Goal: Task Accomplishment & Management: Complete application form

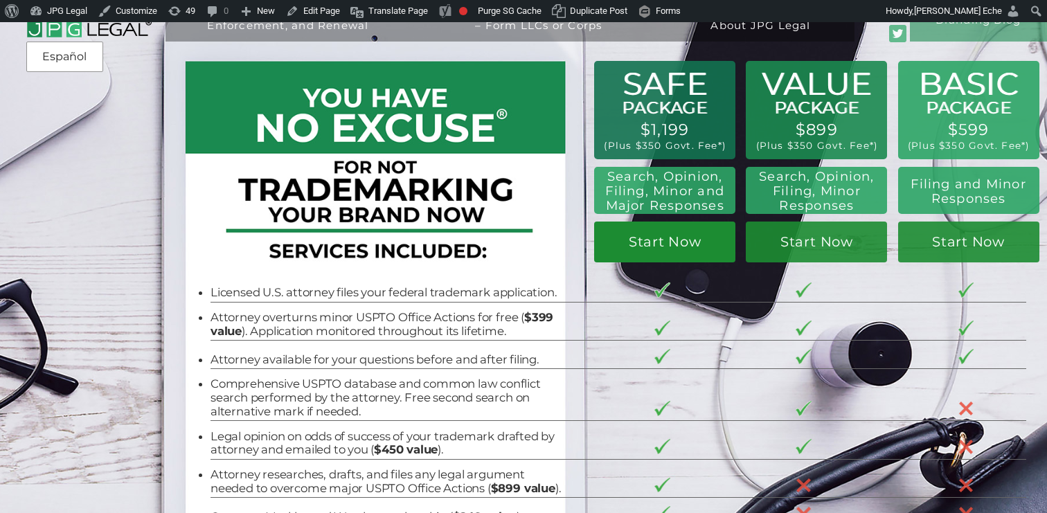
click at [648, 234] on link "Start Now" at bounding box center [664, 243] width 141 height 42
click at [620, 243] on link "Start Now" at bounding box center [664, 243] width 141 height 42
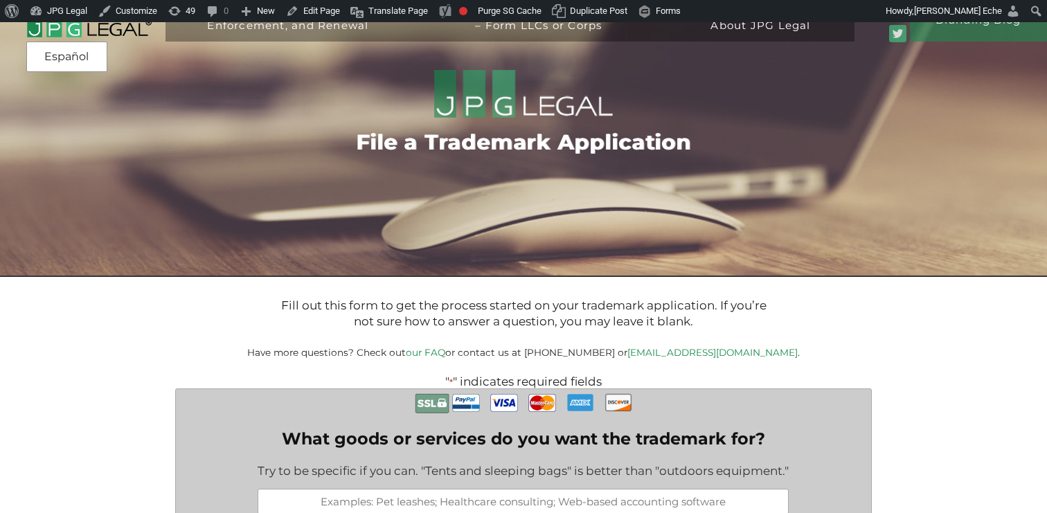
scroll to position [267, 0]
